Goal: Task Accomplishment & Management: Use online tool/utility

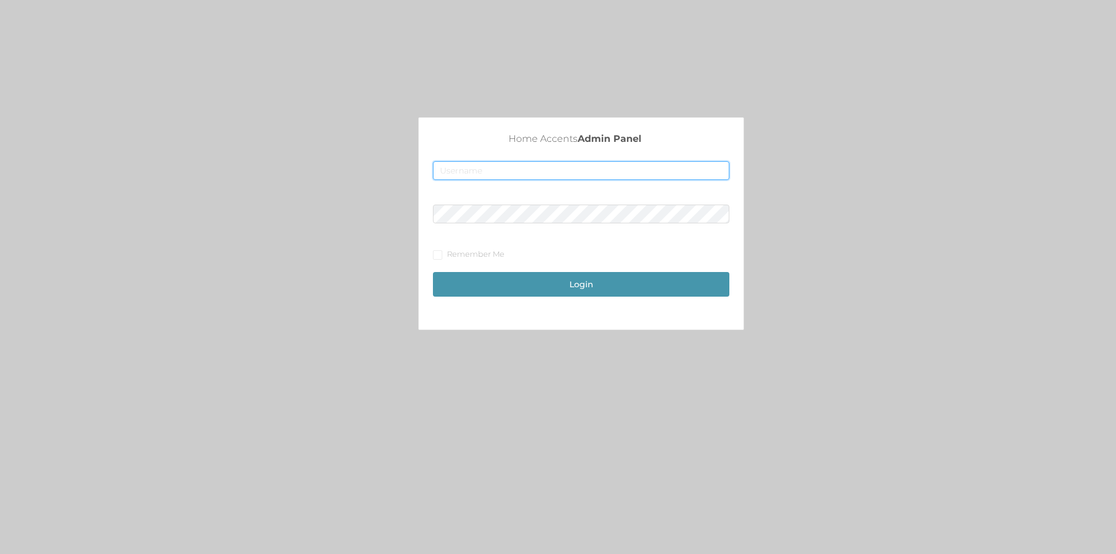
type input "[EMAIL_ADDRESS][DOMAIN_NAME]"
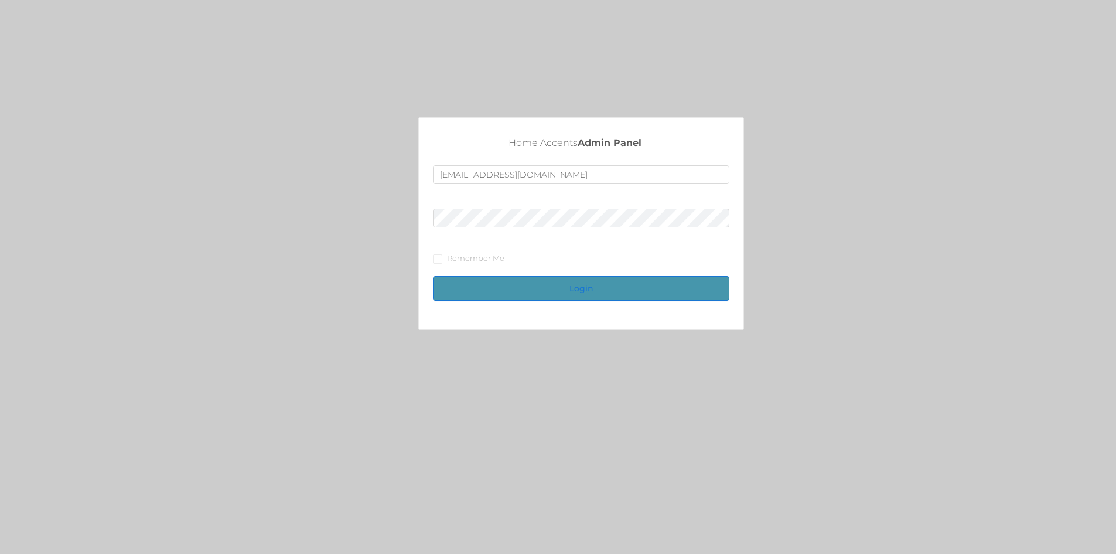
click at [580, 286] on button "Login" at bounding box center [581, 288] width 296 height 25
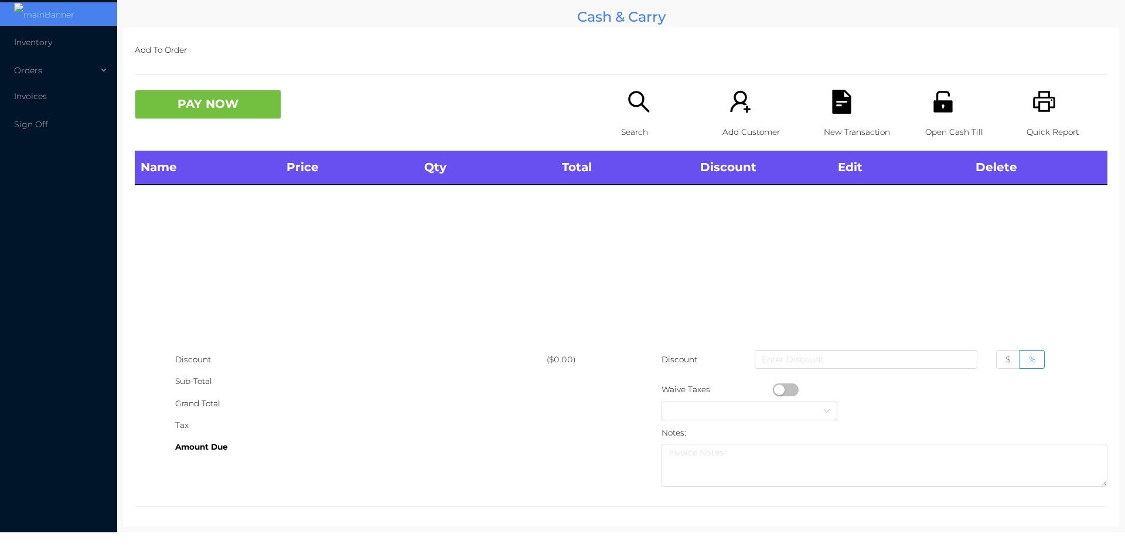
click at [934, 93] on icon "icon: unlock" at bounding box center [943, 102] width 24 height 24
click at [939, 114] on div "Open Cash Till" at bounding box center [965, 120] width 81 height 61
click at [942, 110] on icon "icon: unlock" at bounding box center [942, 101] width 19 height 21
click at [939, 114] on icon "icon: unlock" at bounding box center [943, 102] width 24 height 24
click at [948, 107] on div "Open Cash Till" at bounding box center [965, 120] width 81 height 61
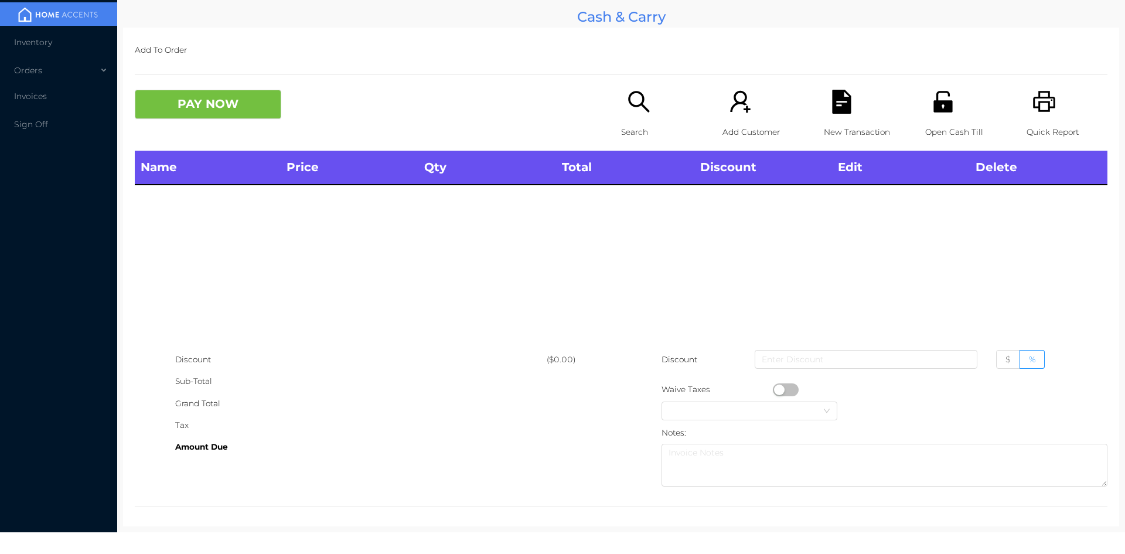
click at [1026, 98] on div "Quick Report" at bounding box center [1066, 120] width 81 height 61
click at [940, 104] on icon "icon: unlock" at bounding box center [942, 101] width 19 height 21
